Goal: Task Accomplishment & Management: Use online tool/utility

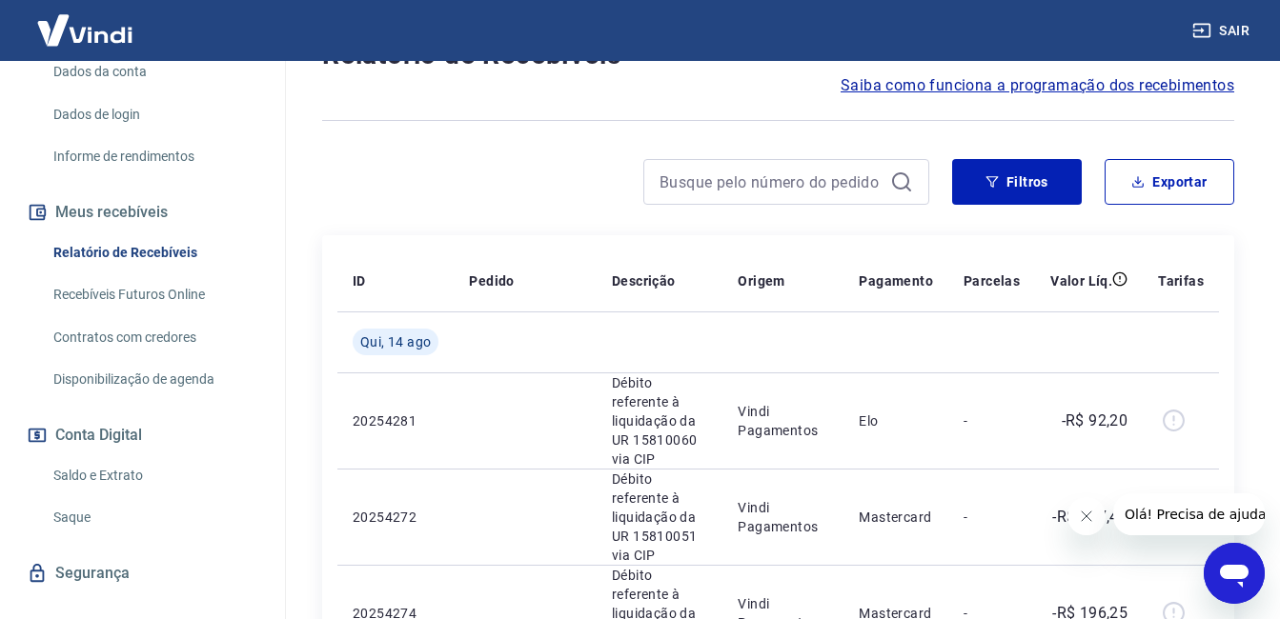
scroll to position [318, 0]
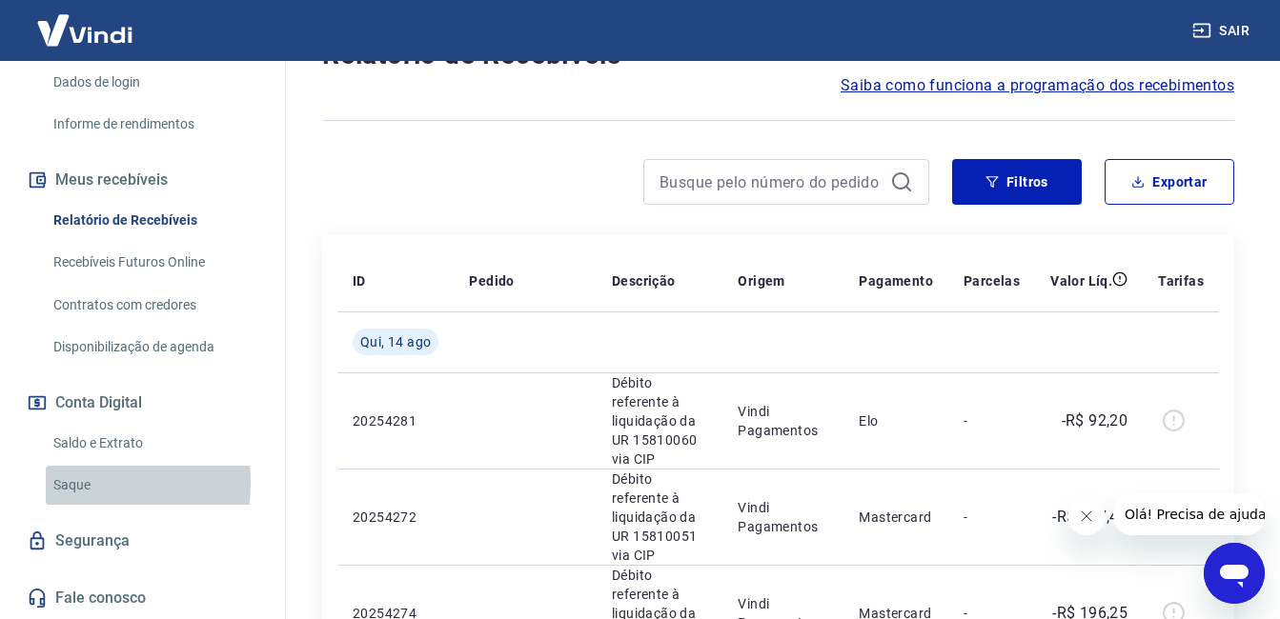
click at [69, 483] on link "Saque" at bounding box center [154, 485] width 216 height 39
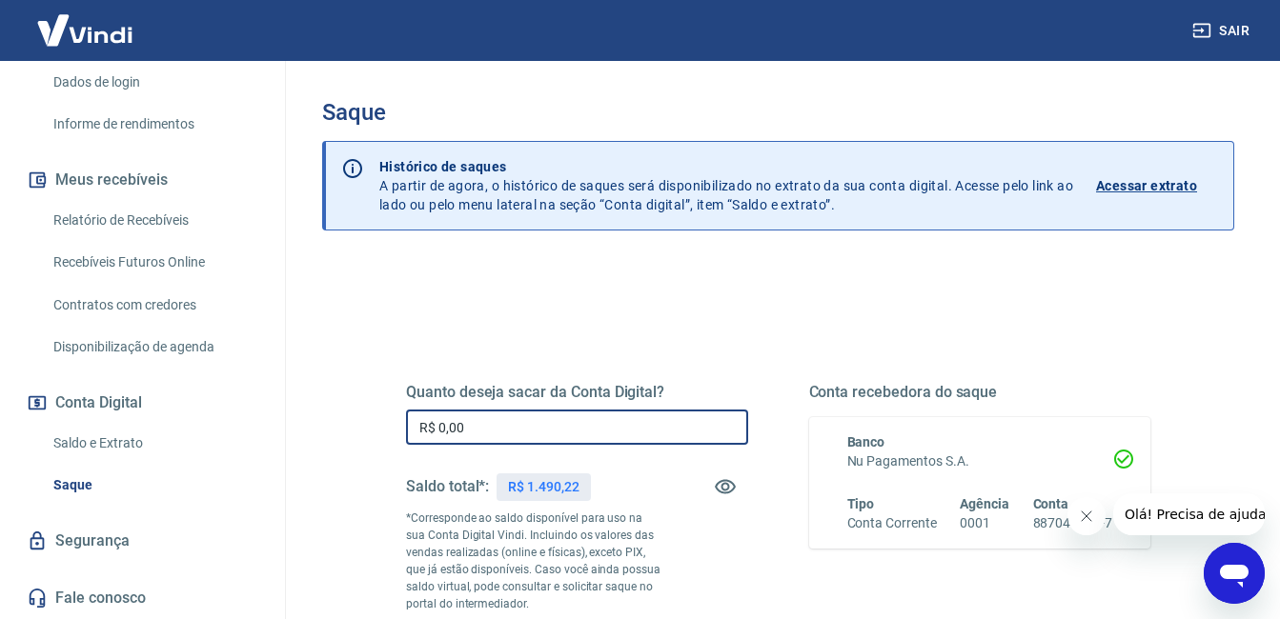
click at [511, 433] on input "R$ 0,00" at bounding box center [577, 427] width 342 height 35
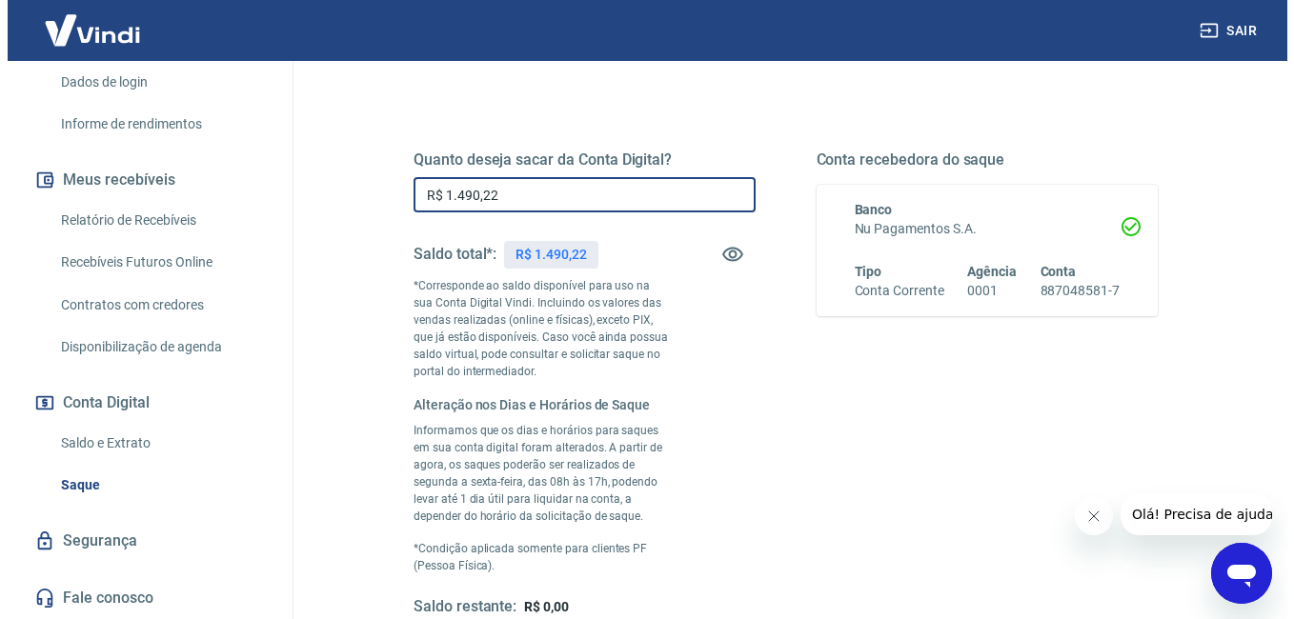
scroll to position [344, 0]
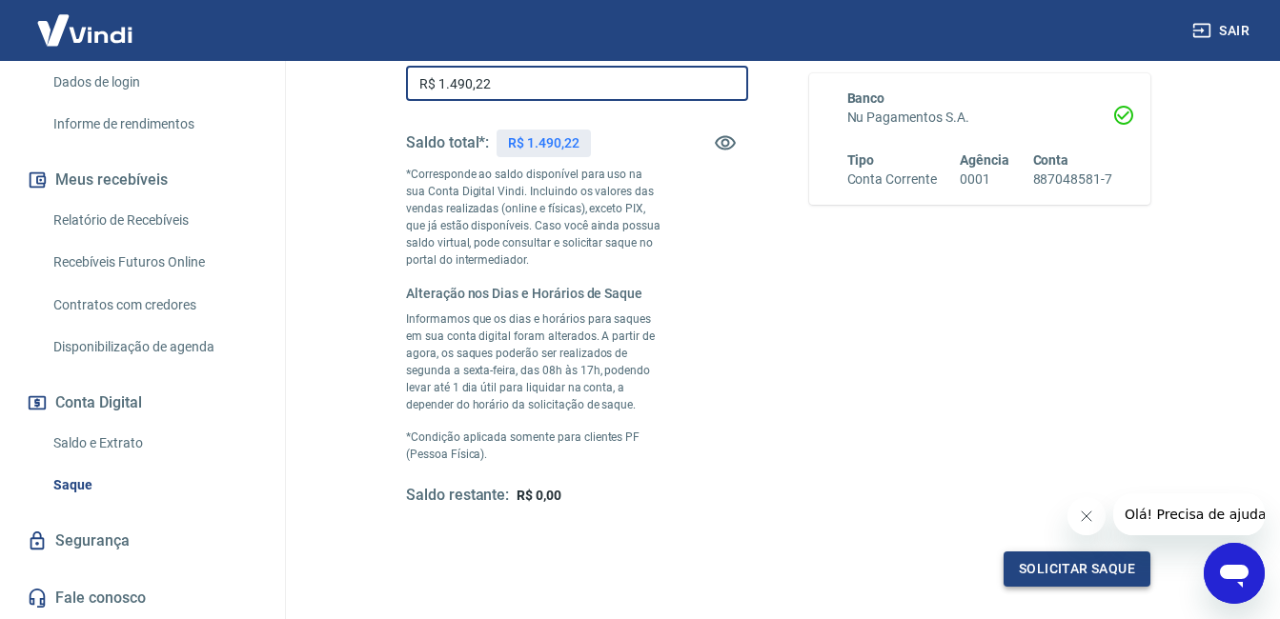
type input "R$ 1.490,22"
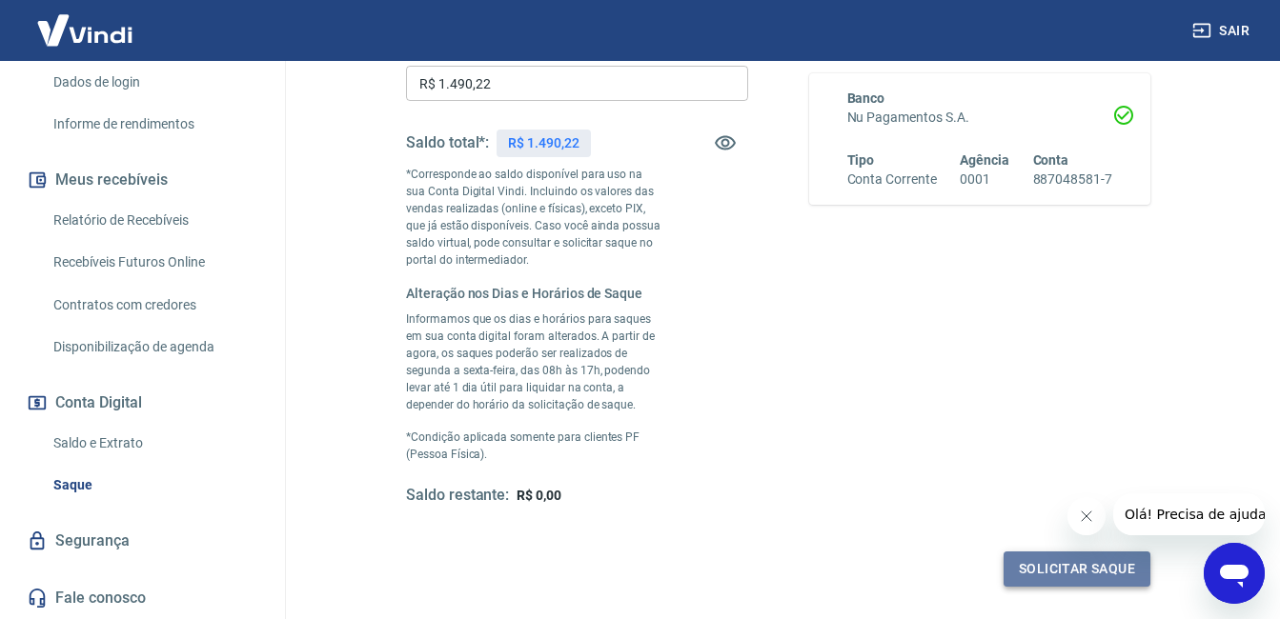
click at [1080, 561] on button "Solicitar saque" at bounding box center [1076, 569] width 147 height 35
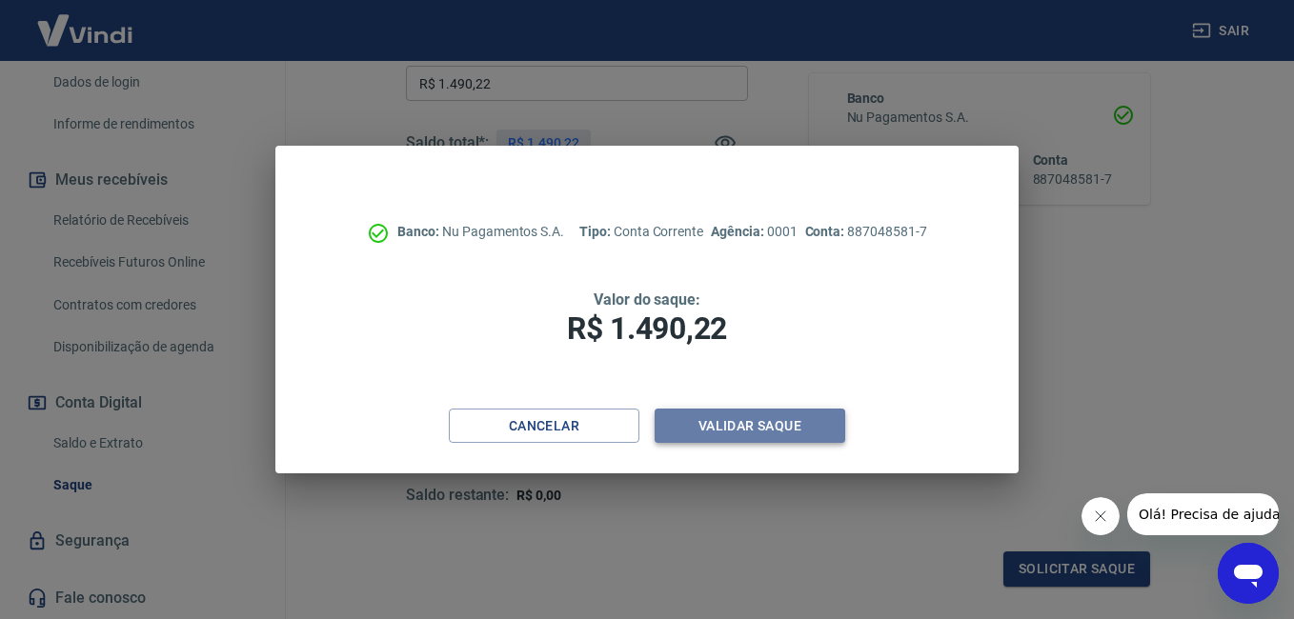
click at [778, 425] on button "Validar saque" at bounding box center [750, 426] width 191 height 35
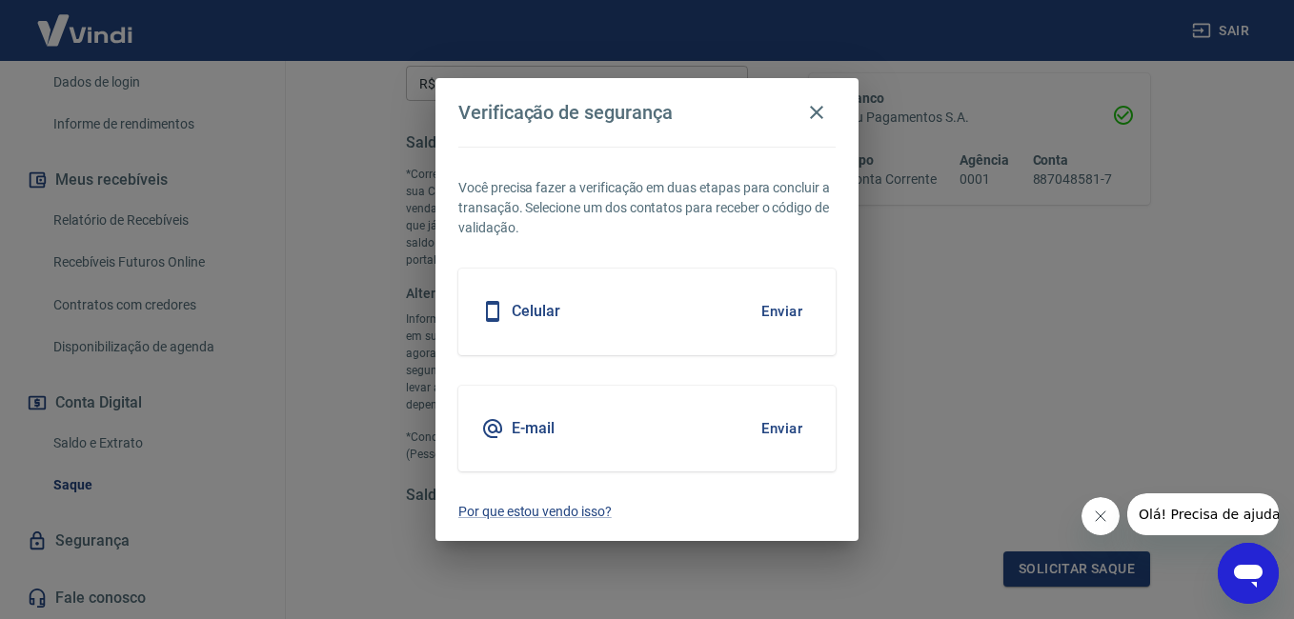
click at [786, 315] on button "Enviar" at bounding box center [782, 312] width 62 height 40
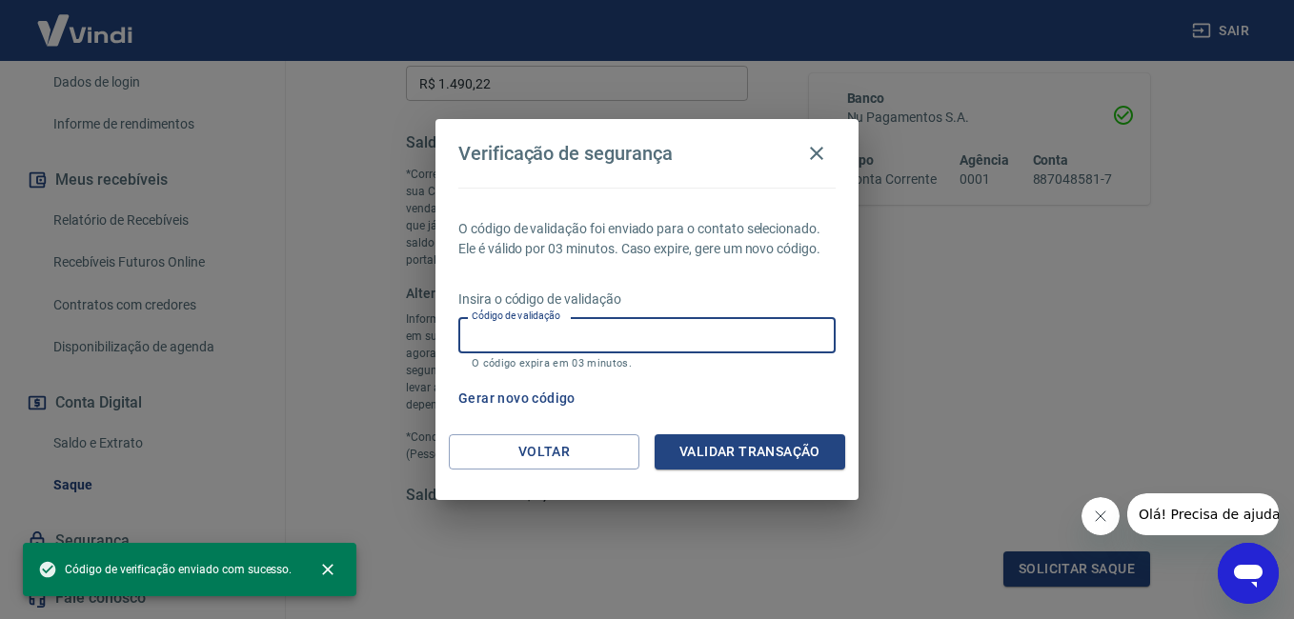
click at [528, 336] on input "Código de validação" at bounding box center [646, 334] width 377 height 35
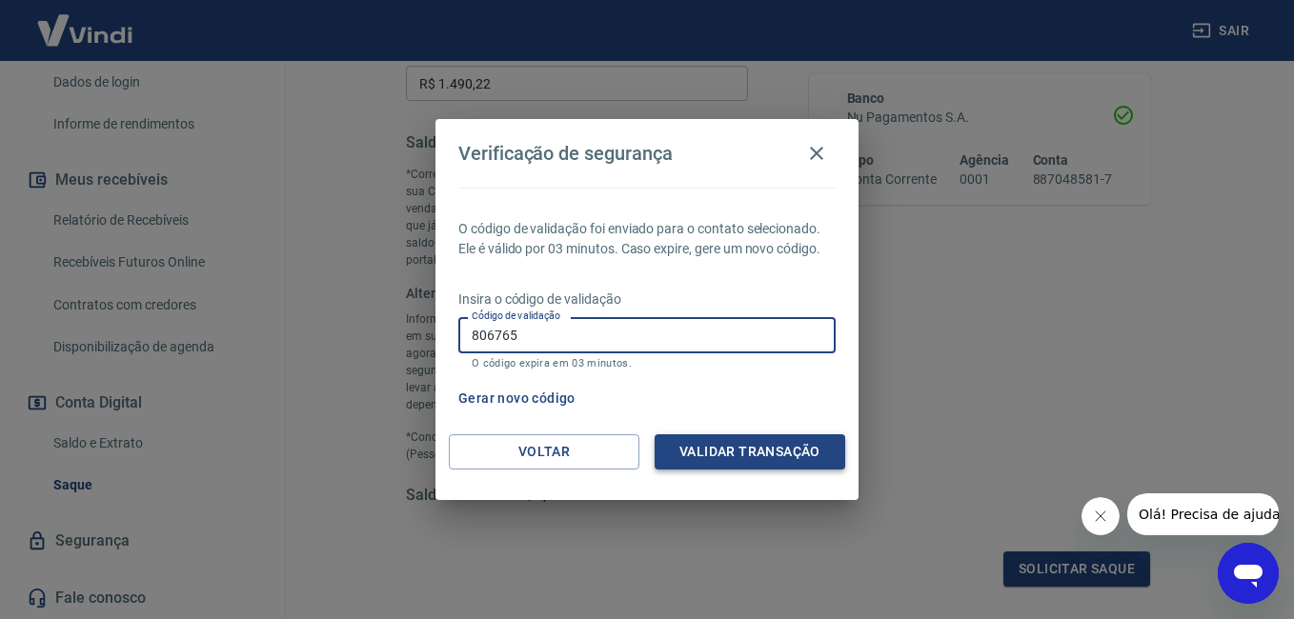
type input "806765"
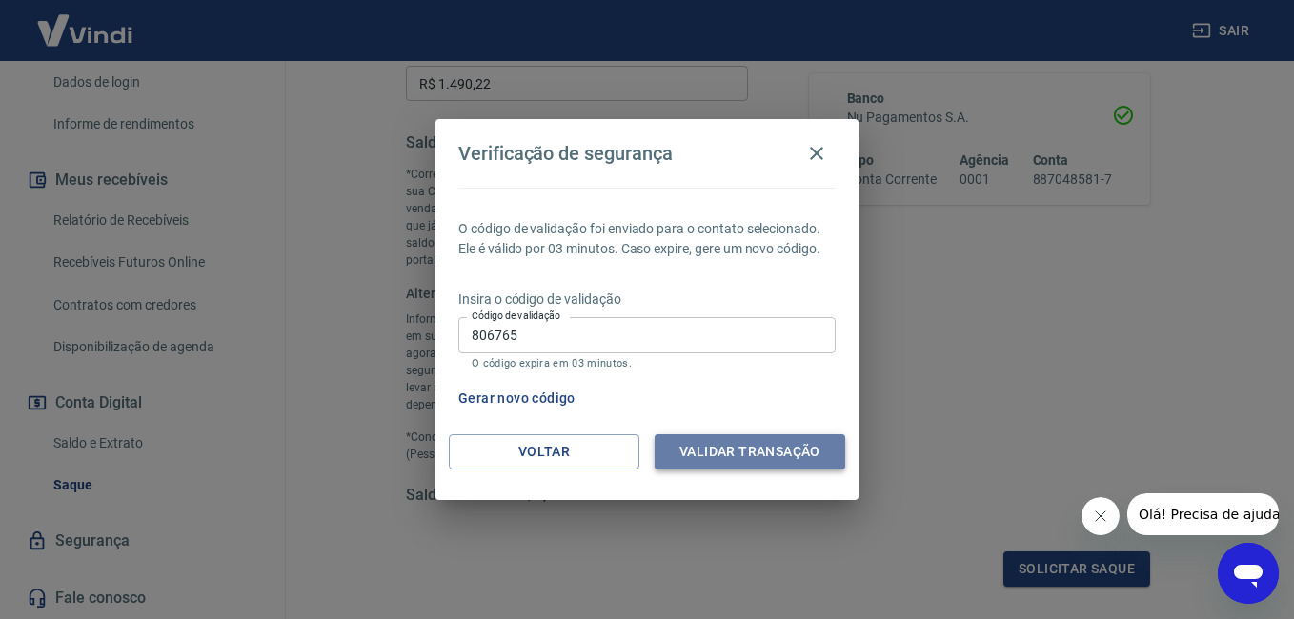
click at [759, 459] on button "Validar transação" at bounding box center [750, 451] width 191 height 35
